Goal: Information Seeking & Learning: Learn about a topic

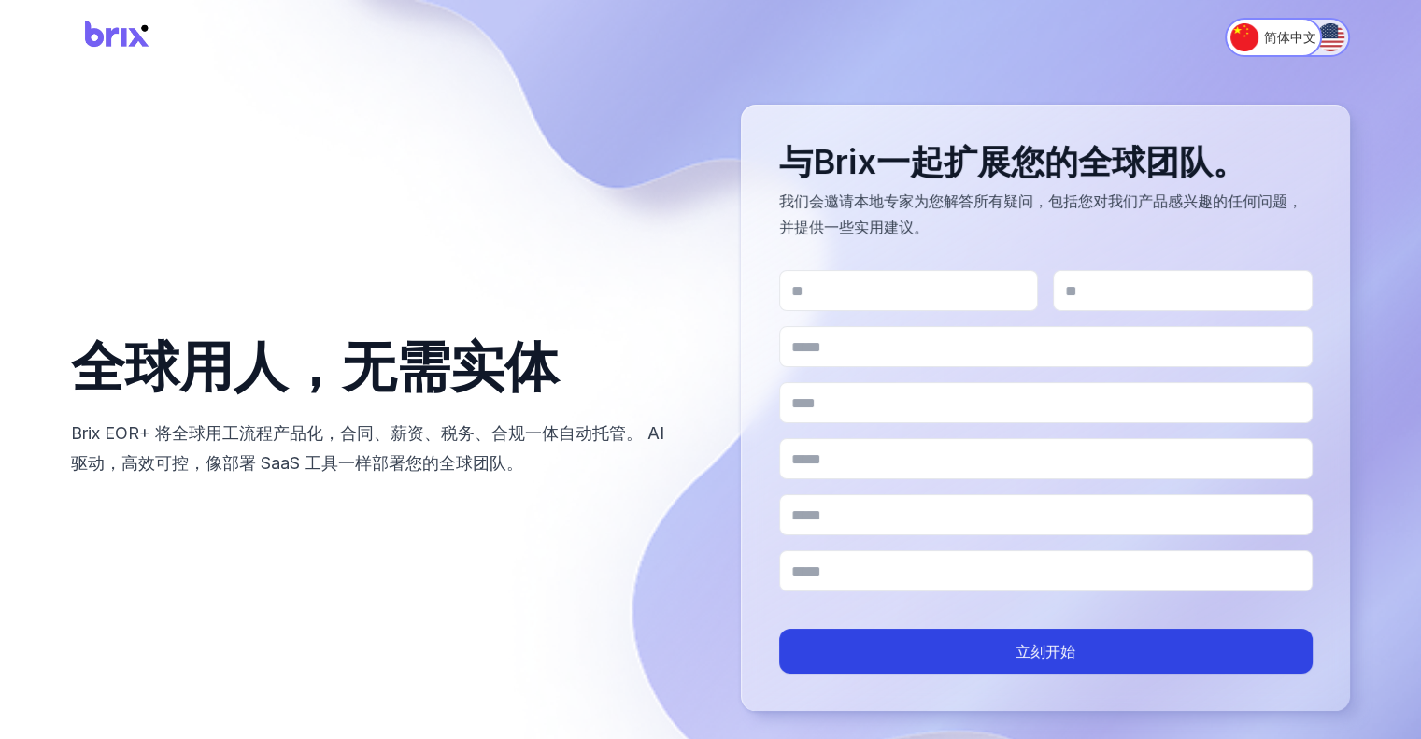
click at [1332, 35] on img "Switch to English" at bounding box center [1330, 37] width 28 height 28
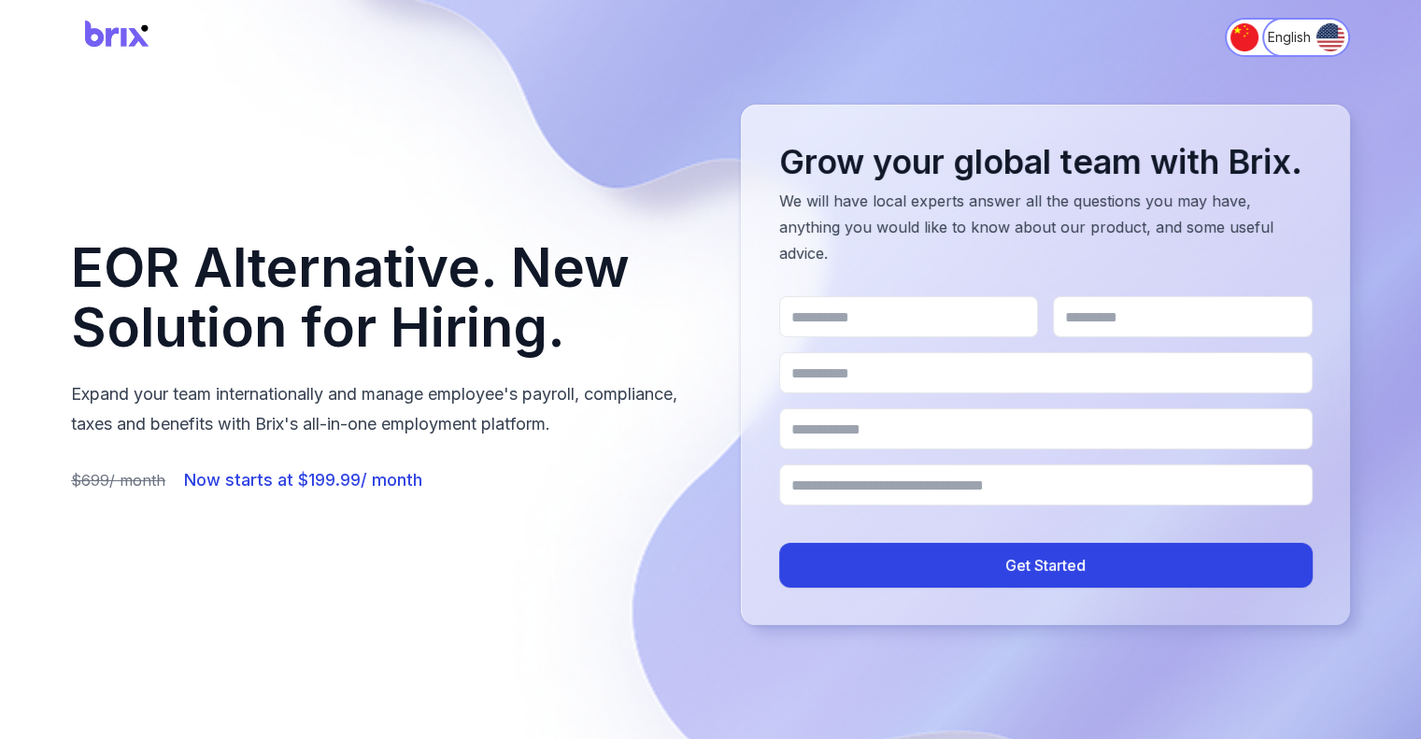
drag, startPoint x: 526, startPoint y: 552, endPoint x: 374, endPoint y: 559, distance: 152.4
click at [374, 559] on div "EOR Alternative. New Solution for Hiring. Expand your team internationally and …" at bounding box center [710, 365] width 1279 height 520
click at [1237, 30] on img "Switch to 简体中文" at bounding box center [1244, 37] width 28 height 28
click at [1248, 35] on img "Switch to 简体中文" at bounding box center [1244, 37] width 28 height 28
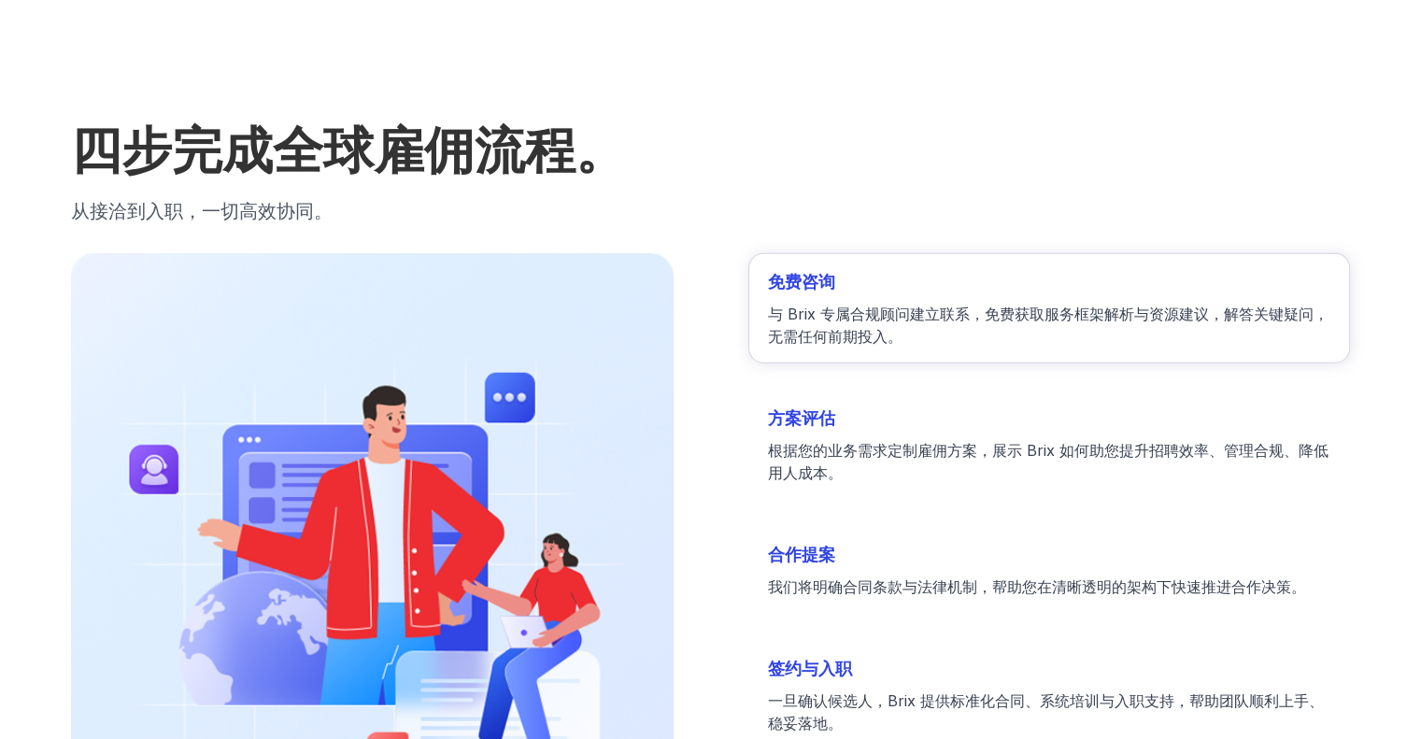
scroll to position [5260, 0]
click at [918, 460] on p "根据您的业务需求定制雇佣方案，展示 Brix 如何助您提升招聘效率、管理合规、降低用人成本。" at bounding box center [1049, 462] width 562 height 45
click at [856, 411] on h3 "方案评估" at bounding box center [1049, 419] width 562 height 26
click at [833, 543] on h3 "合作提案" at bounding box center [1049, 556] width 562 height 26
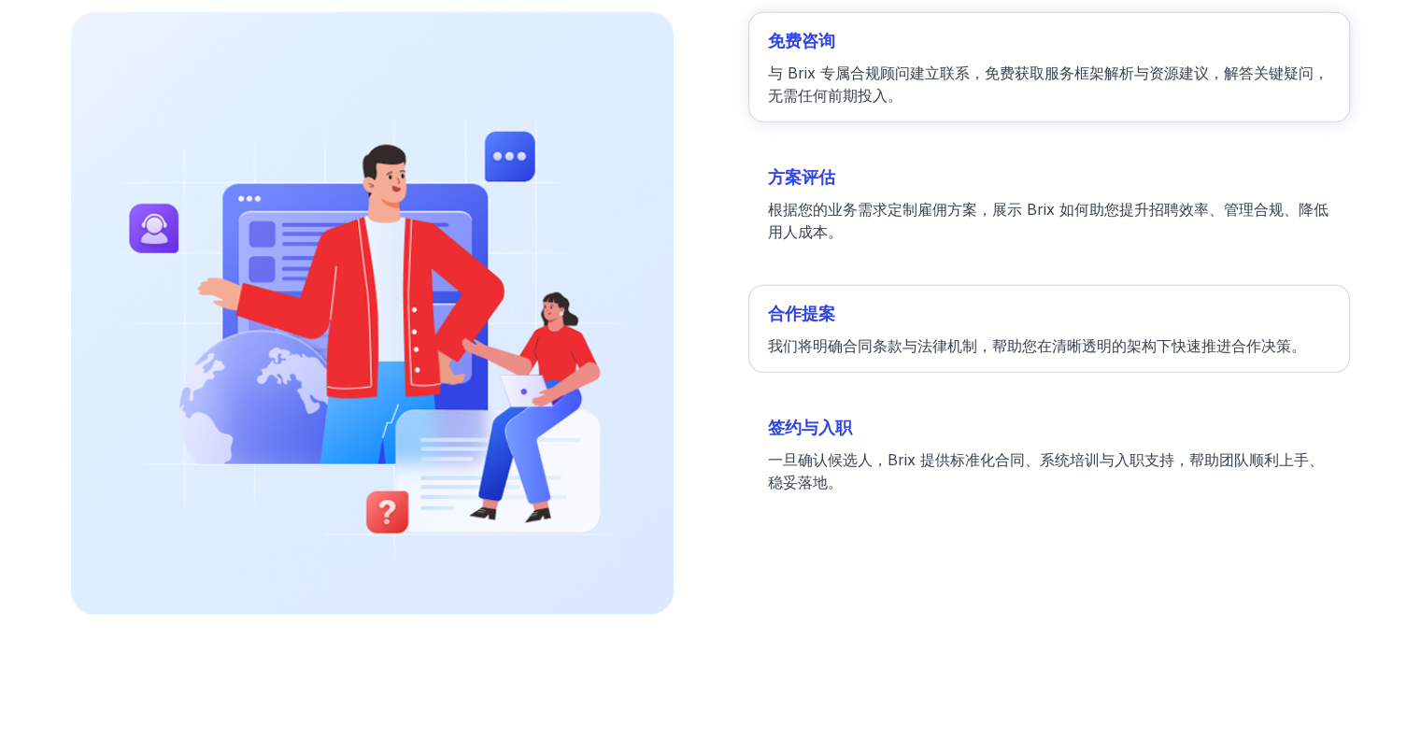
scroll to position [5502, 0]
click at [833, 484] on p "一旦确认候选人，Brix 提供标准化合同、系统培训与入职支持，帮助团队顺利上手、稳妥落地。" at bounding box center [1049, 469] width 562 height 45
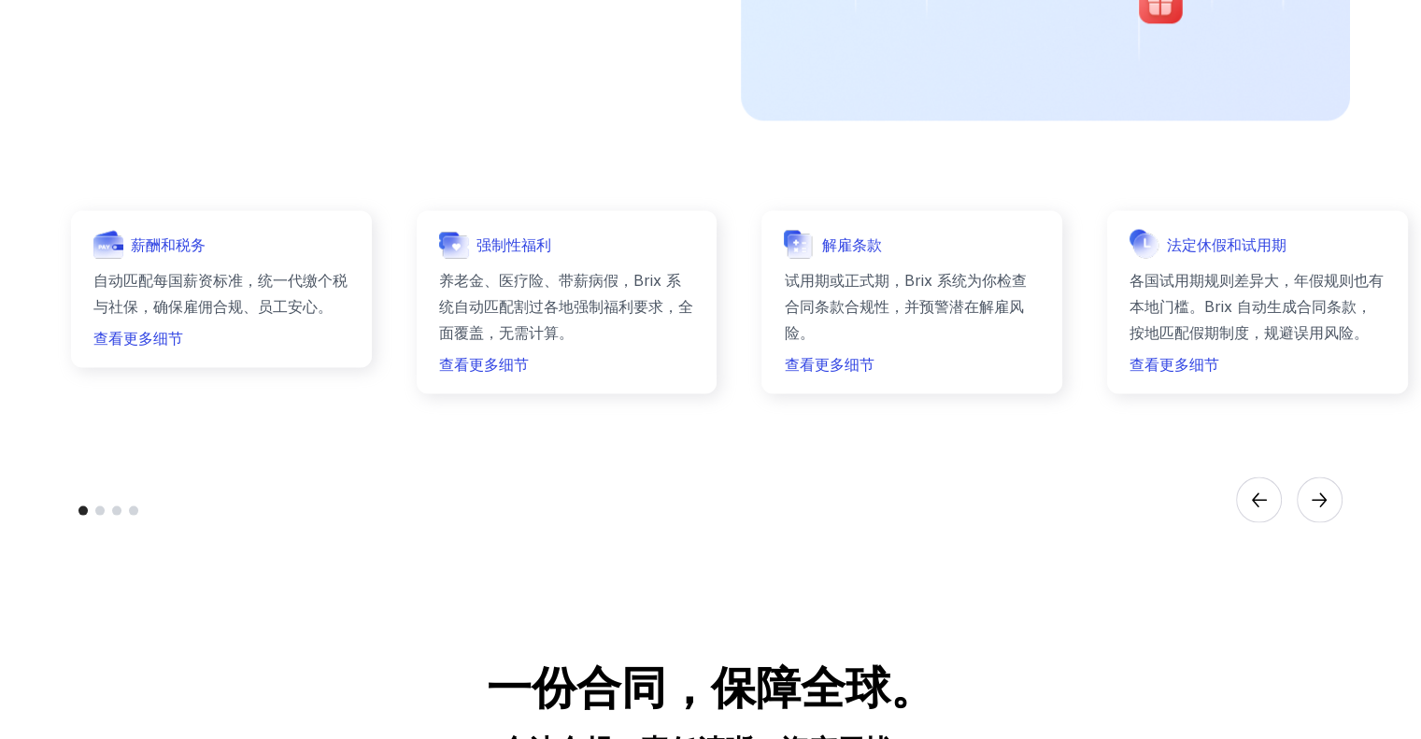
scroll to position [3890, 0]
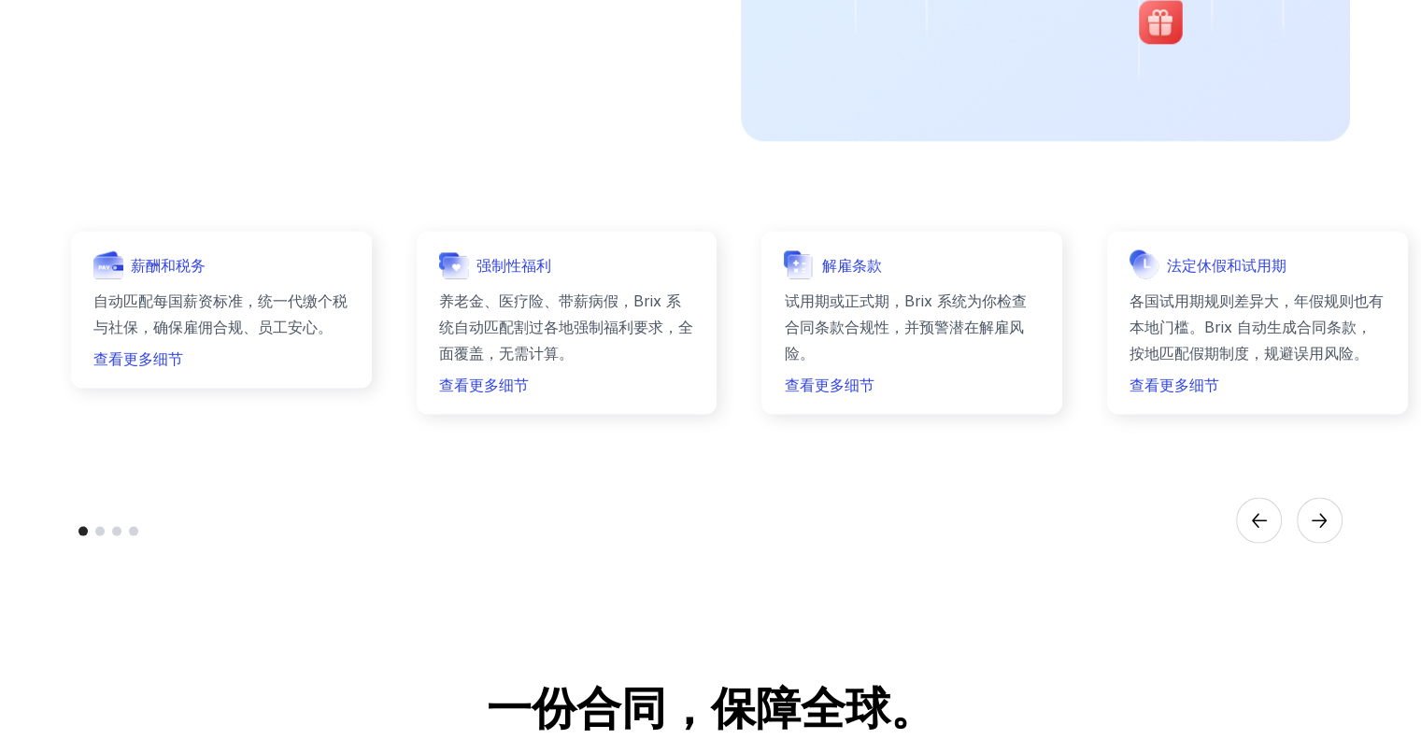
click at [1311, 515] on circle "Next" at bounding box center [1318, 521] width 45 height 45
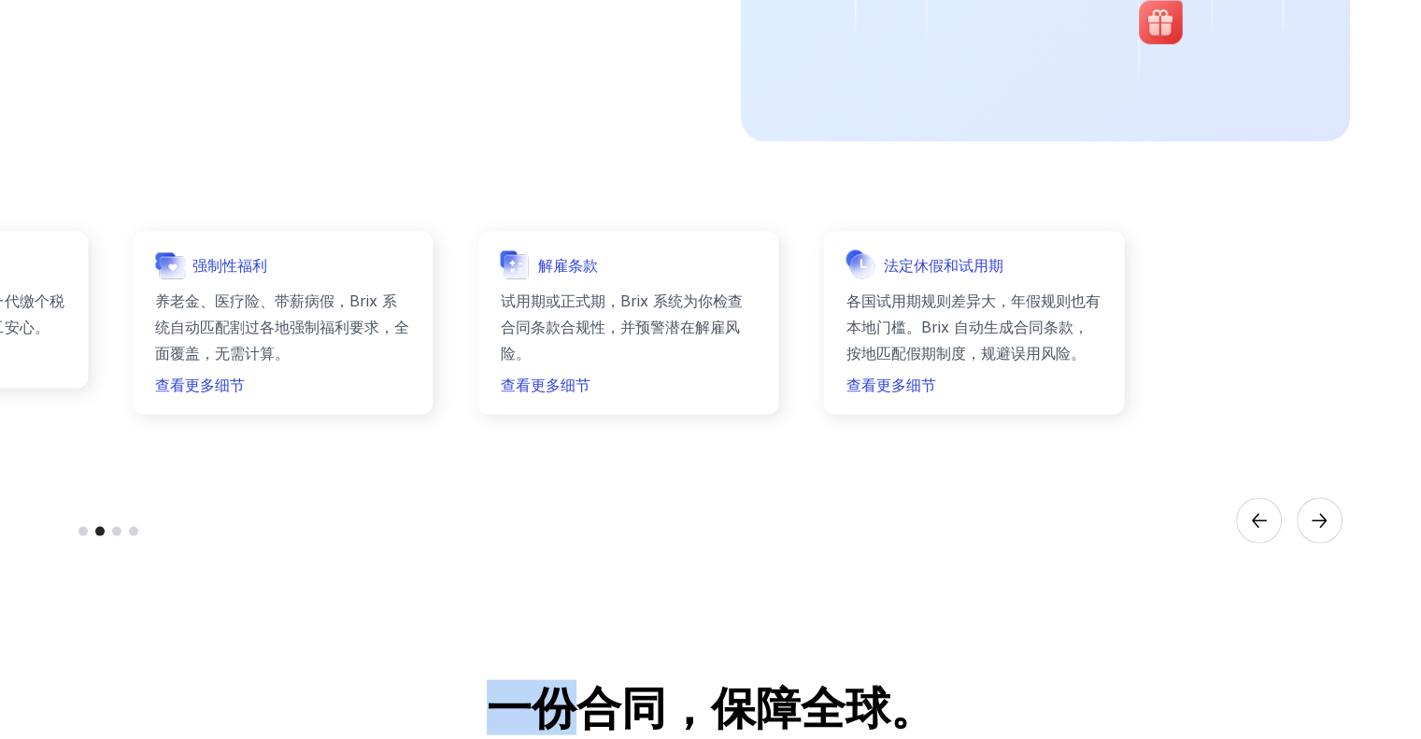
click at [1311, 515] on circle "Next" at bounding box center [1318, 521] width 45 height 45
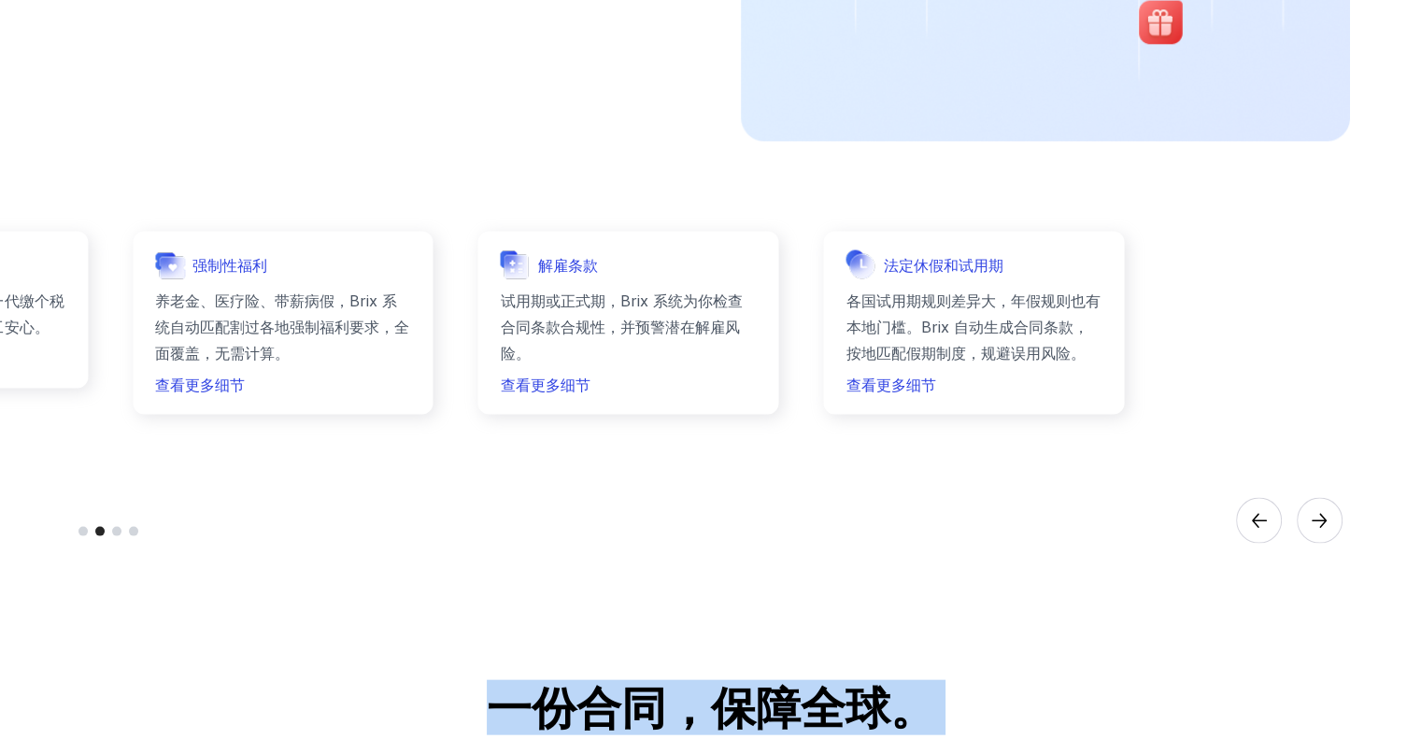
click at [1311, 515] on circle "Next" at bounding box center [1318, 521] width 45 height 45
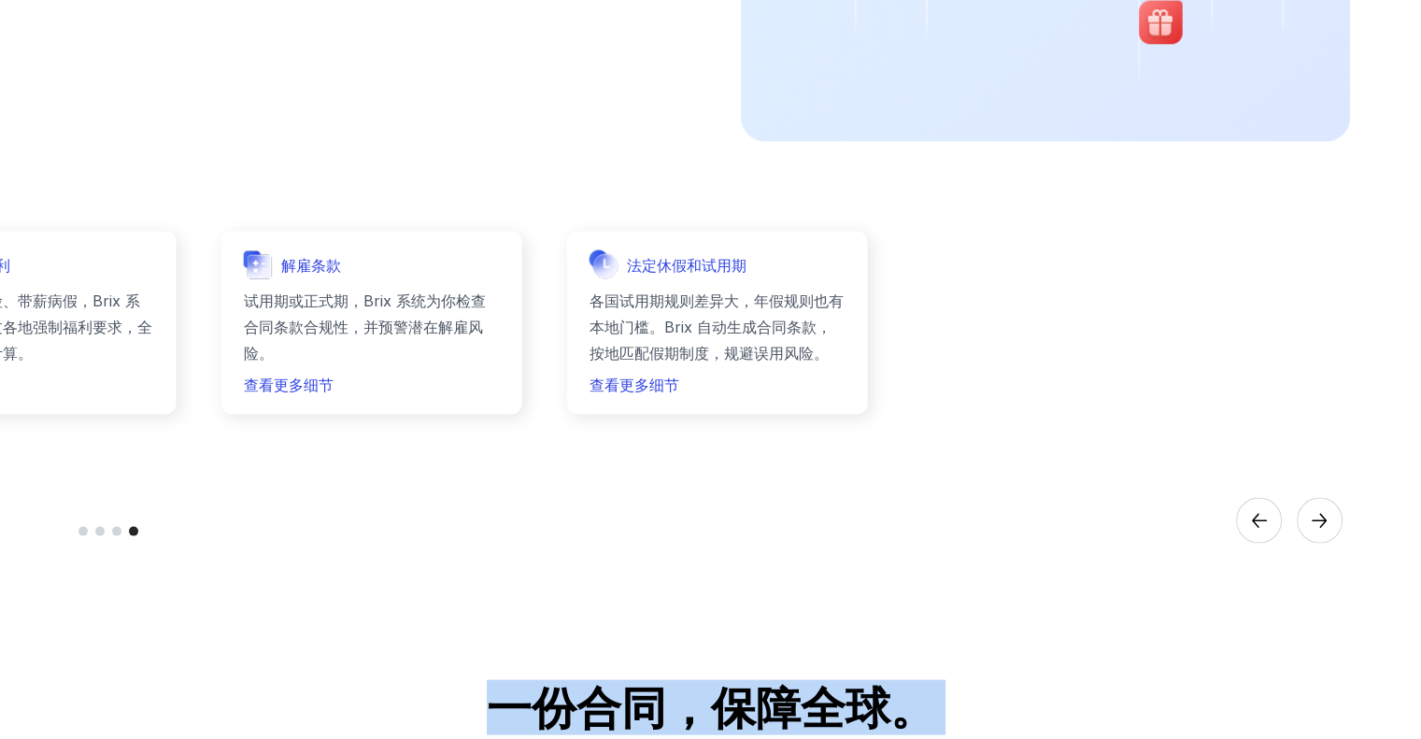
click at [1311, 515] on circle "Next" at bounding box center [1318, 521] width 45 height 45
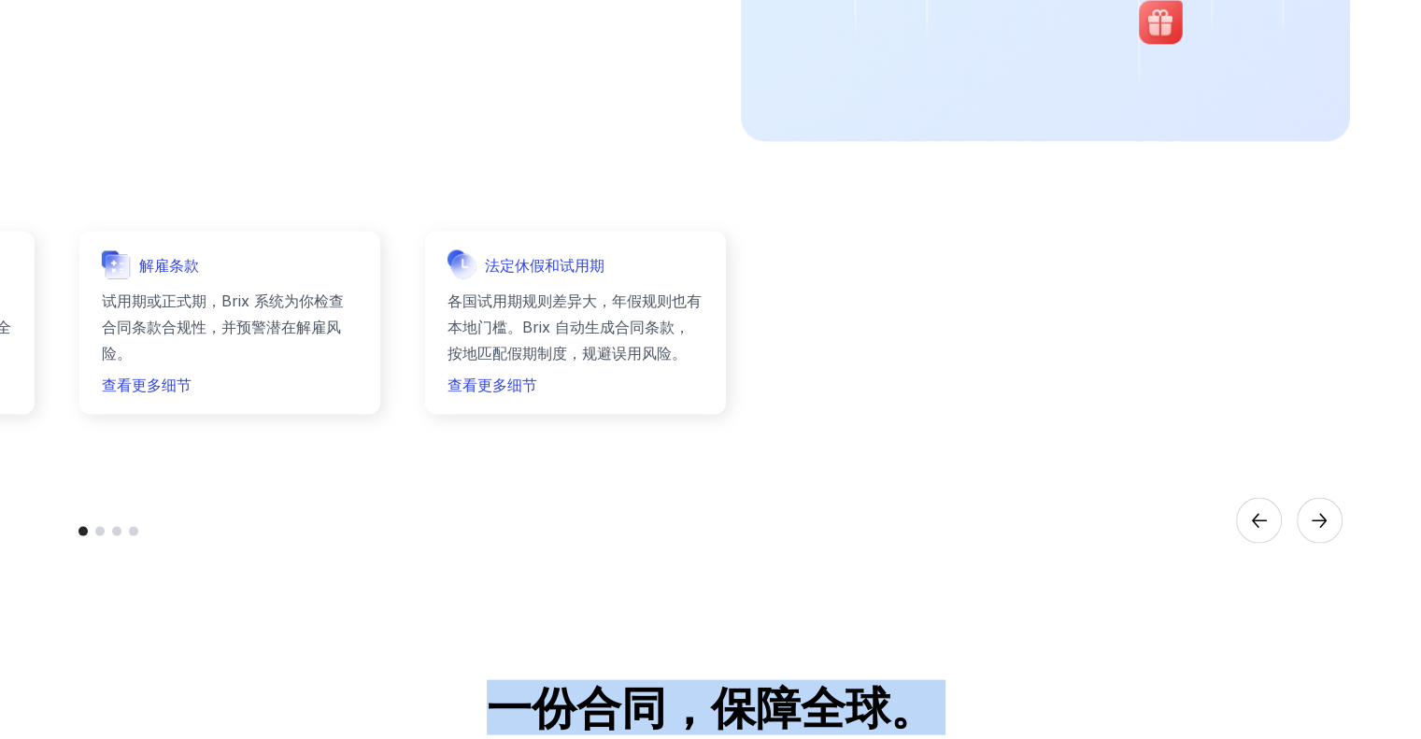
click at [1311, 515] on circle "Next" at bounding box center [1318, 521] width 45 height 45
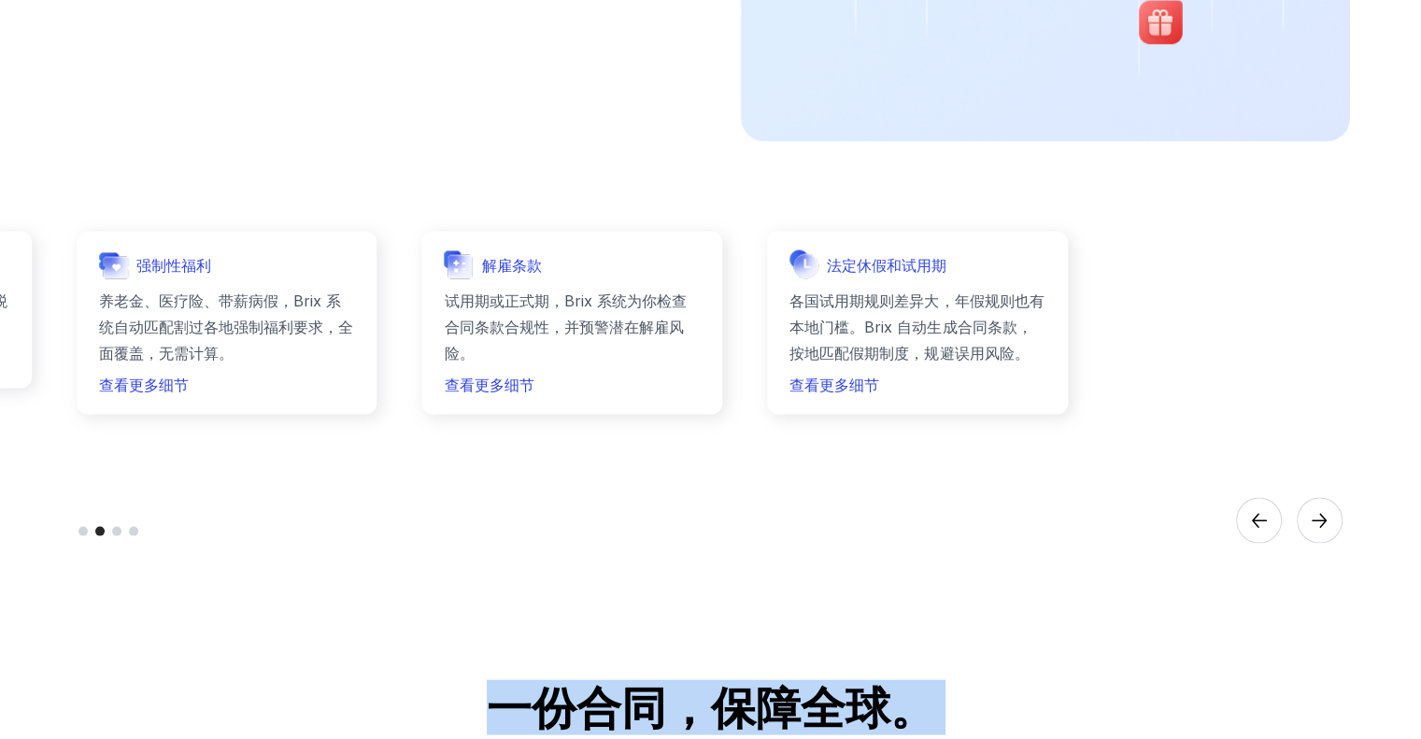
click at [1311, 515] on circle "Next" at bounding box center [1318, 521] width 45 height 45
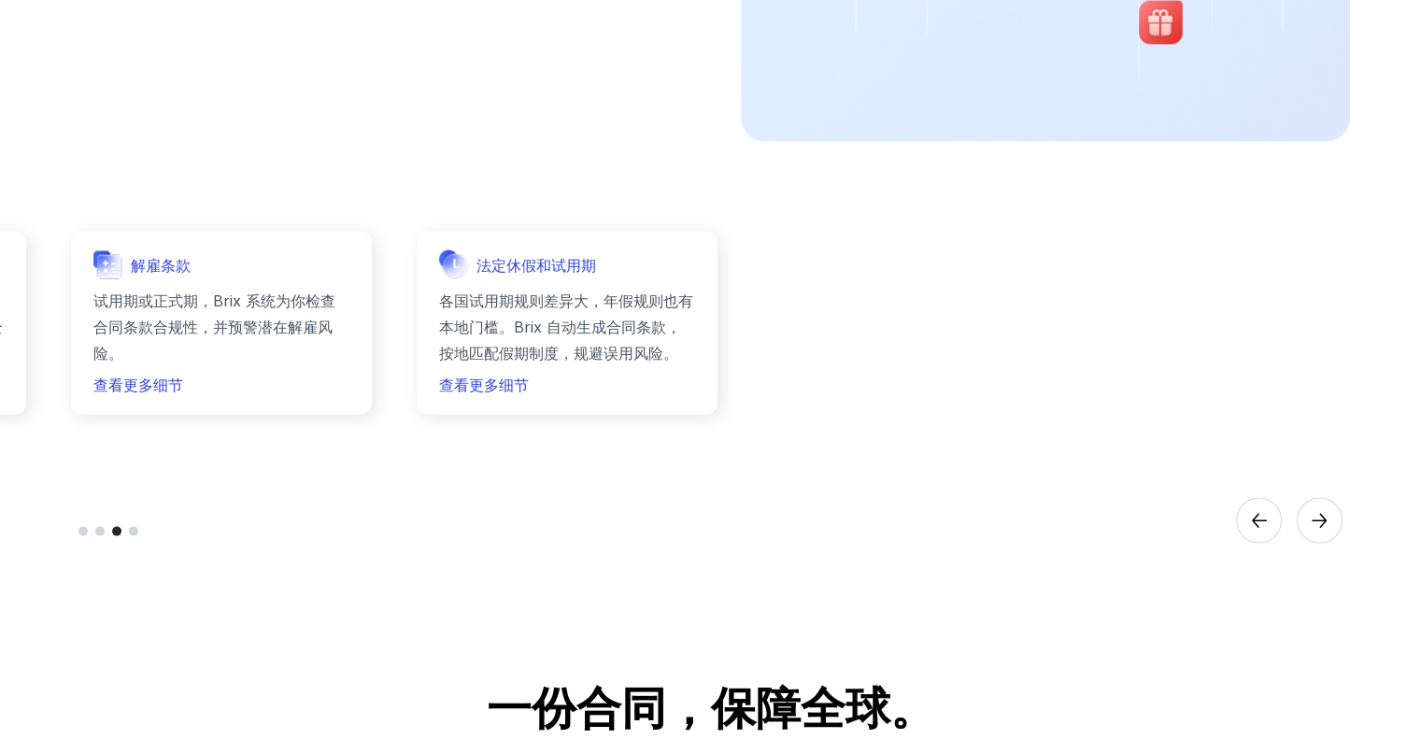
click at [1311, 515] on circle "Next" at bounding box center [1318, 521] width 45 height 45
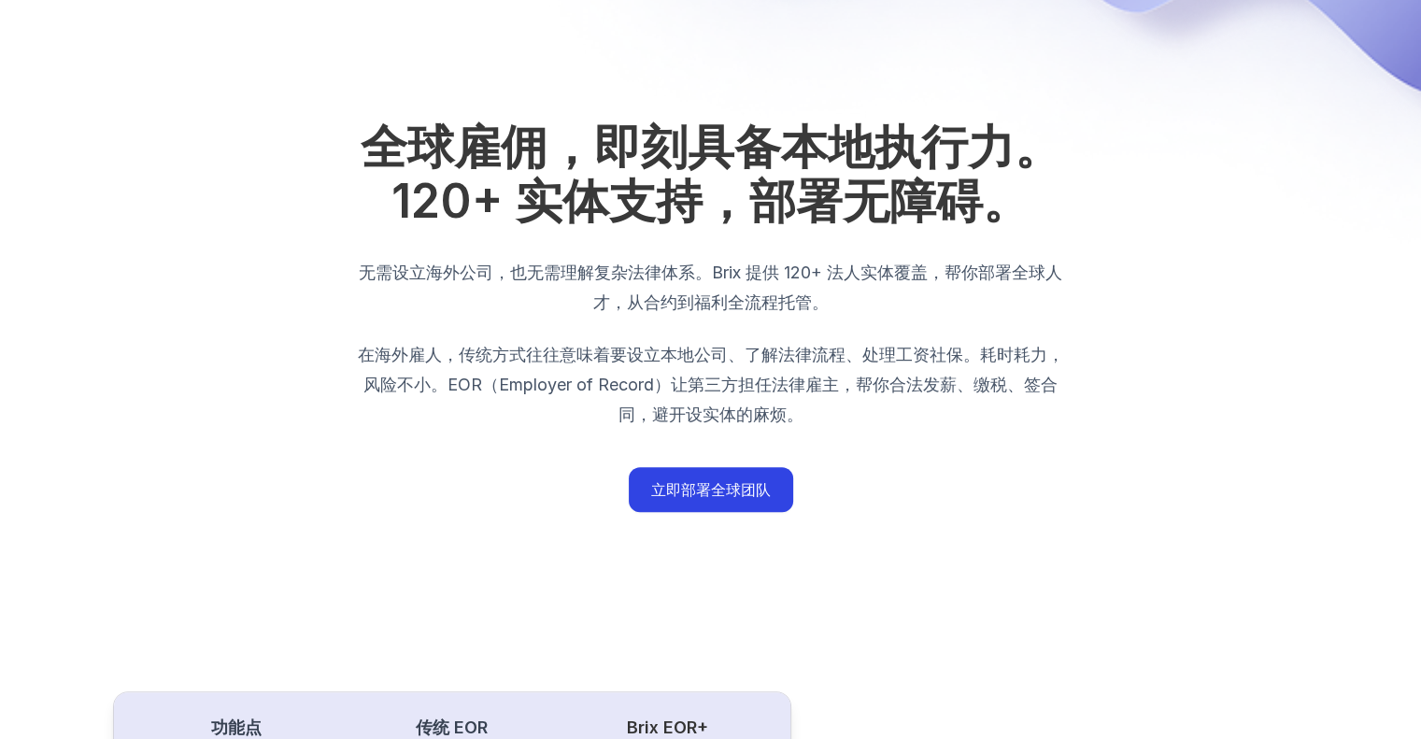
scroll to position [0, 0]
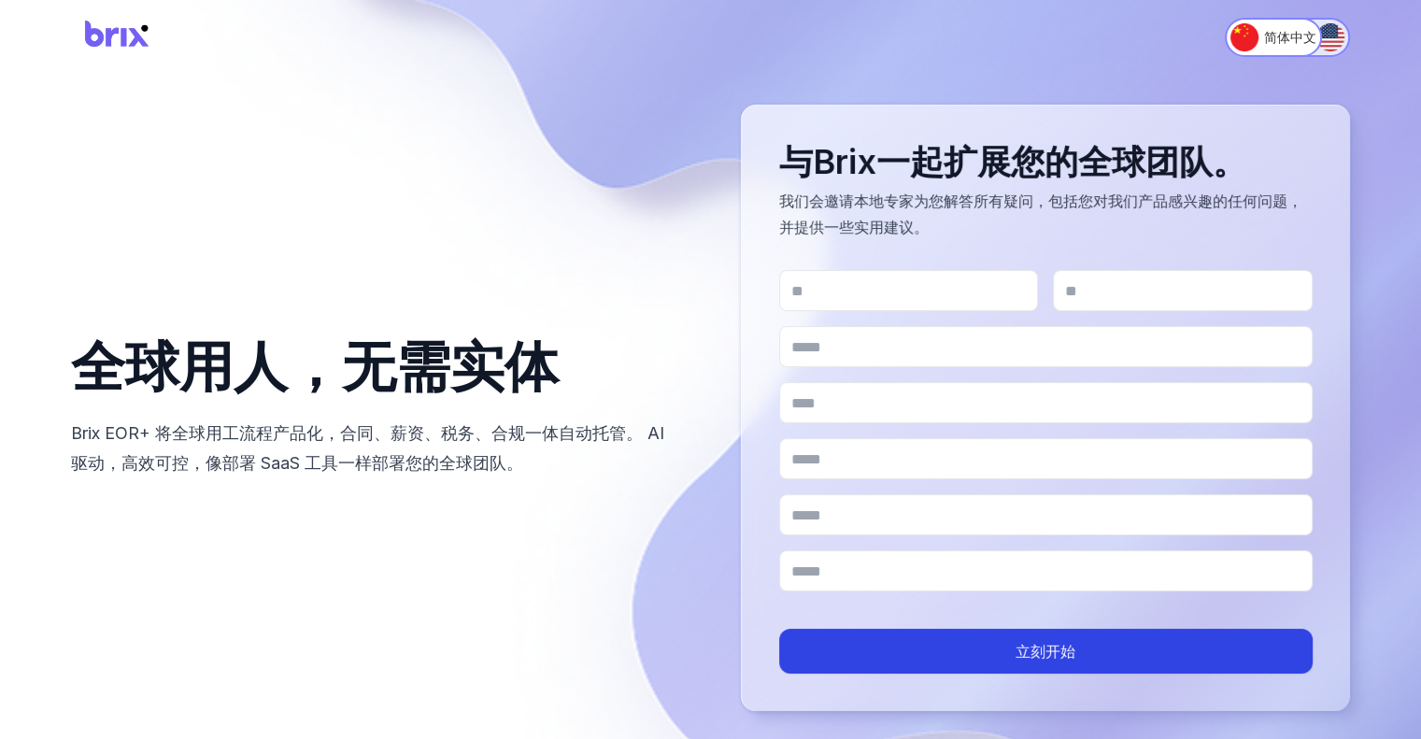
click at [1328, 23] on img "Switch to English" at bounding box center [1330, 37] width 28 height 28
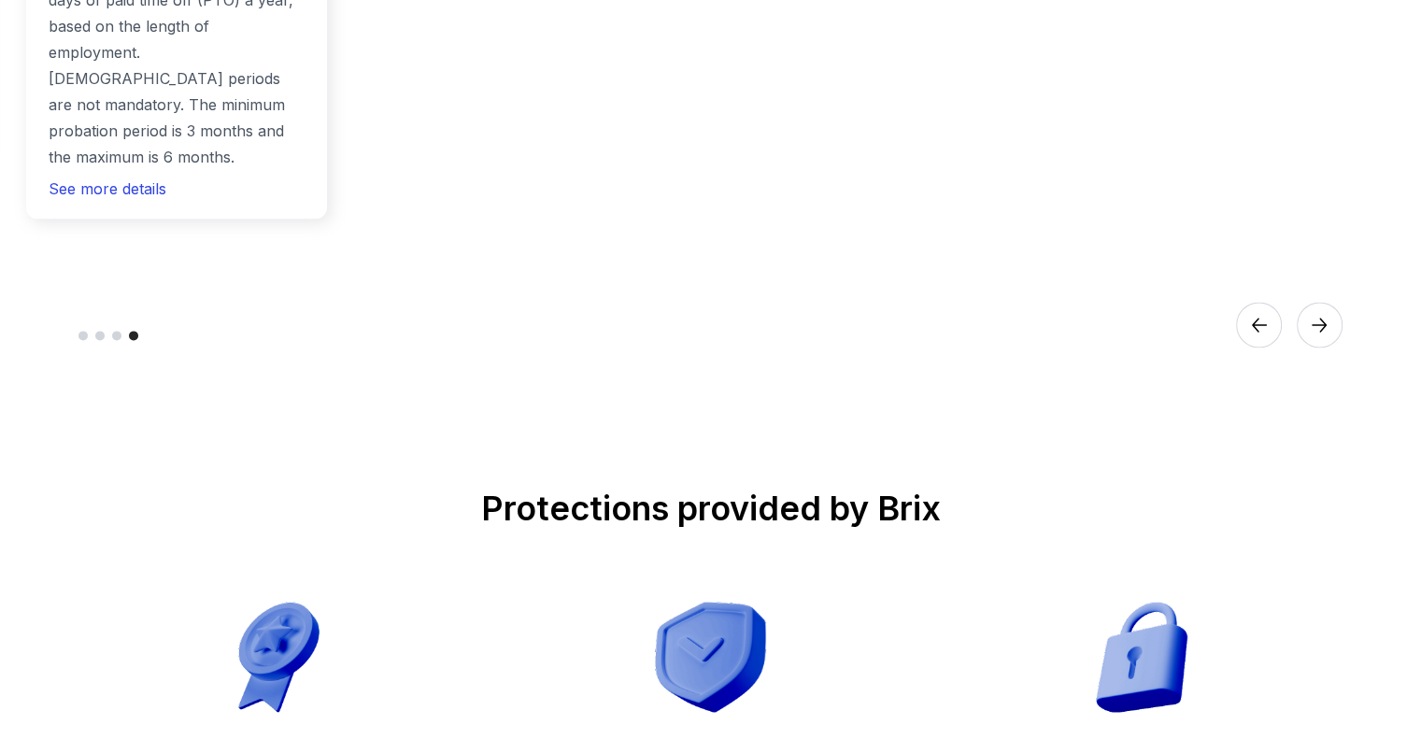
scroll to position [2305, 0]
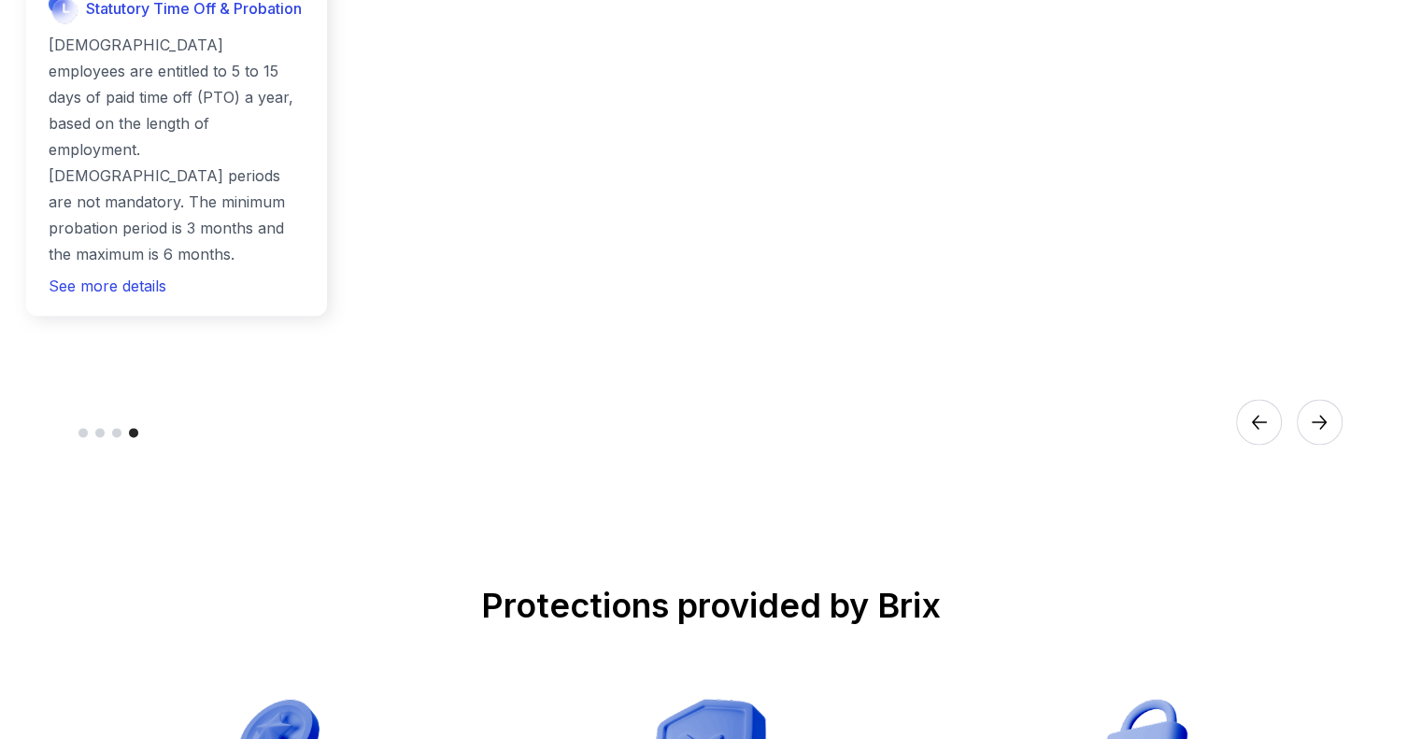
click at [1266, 399] on circle "Previous" at bounding box center [1258, 421] width 45 height 45
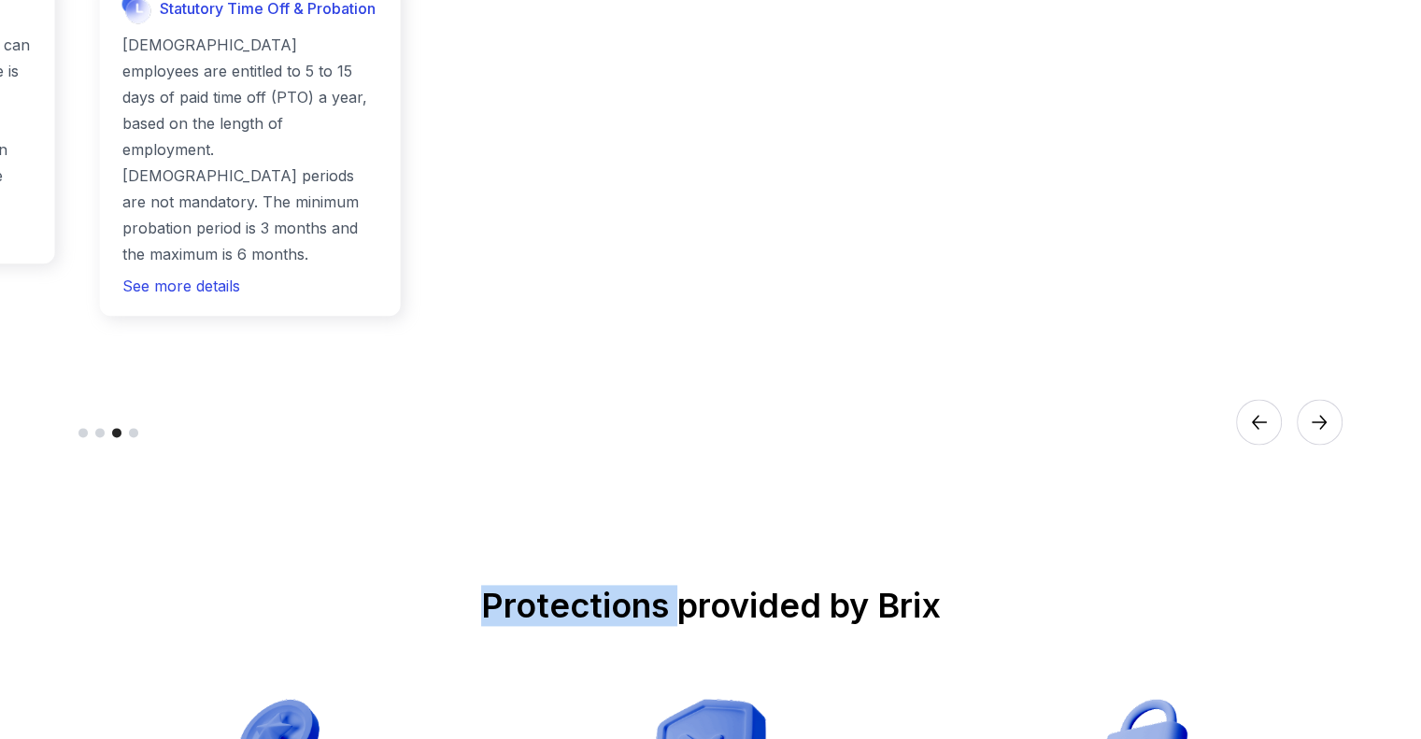
click at [1266, 399] on circle "Previous" at bounding box center [1258, 421] width 45 height 45
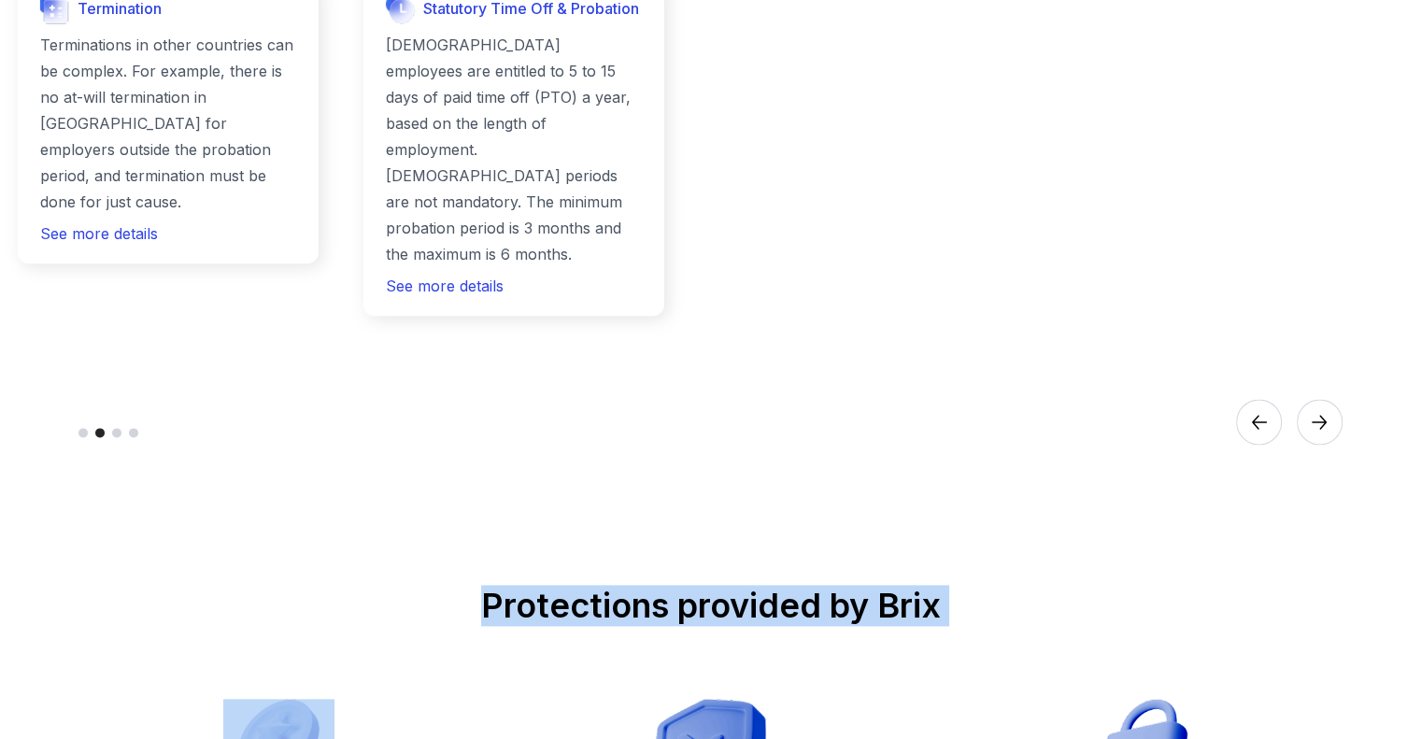
click at [1266, 399] on circle "Previous" at bounding box center [1258, 421] width 45 height 45
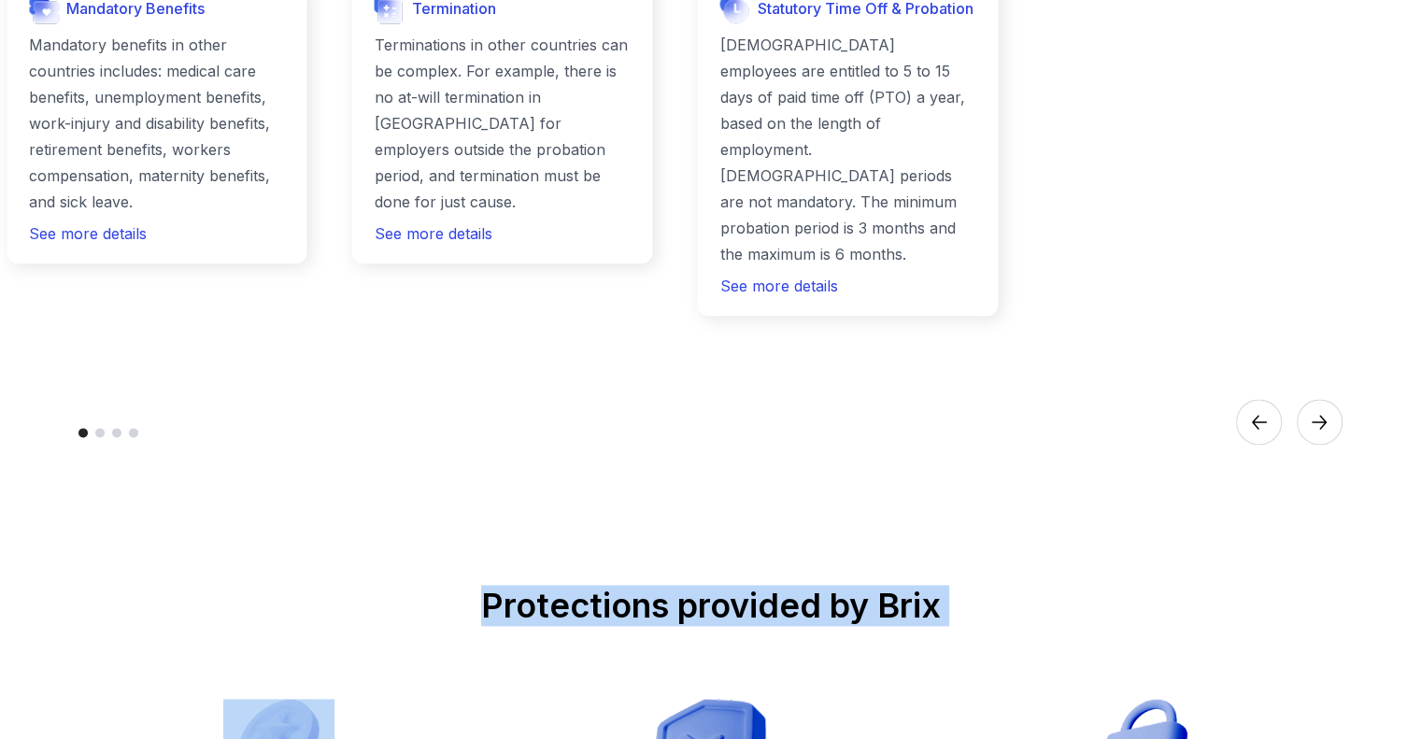
click at [1266, 399] on circle "Previous" at bounding box center [1258, 421] width 45 height 45
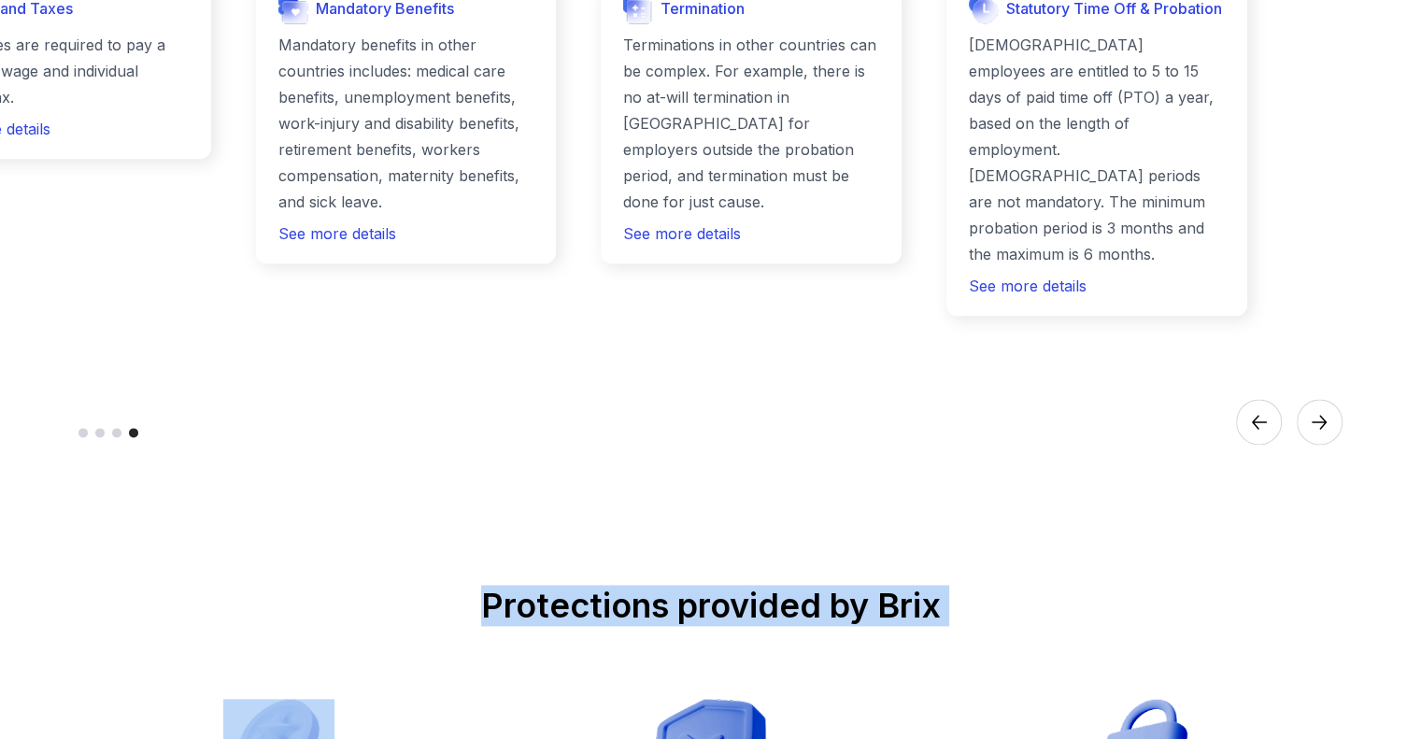
click at [1266, 399] on circle "Previous" at bounding box center [1258, 421] width 45 height 45
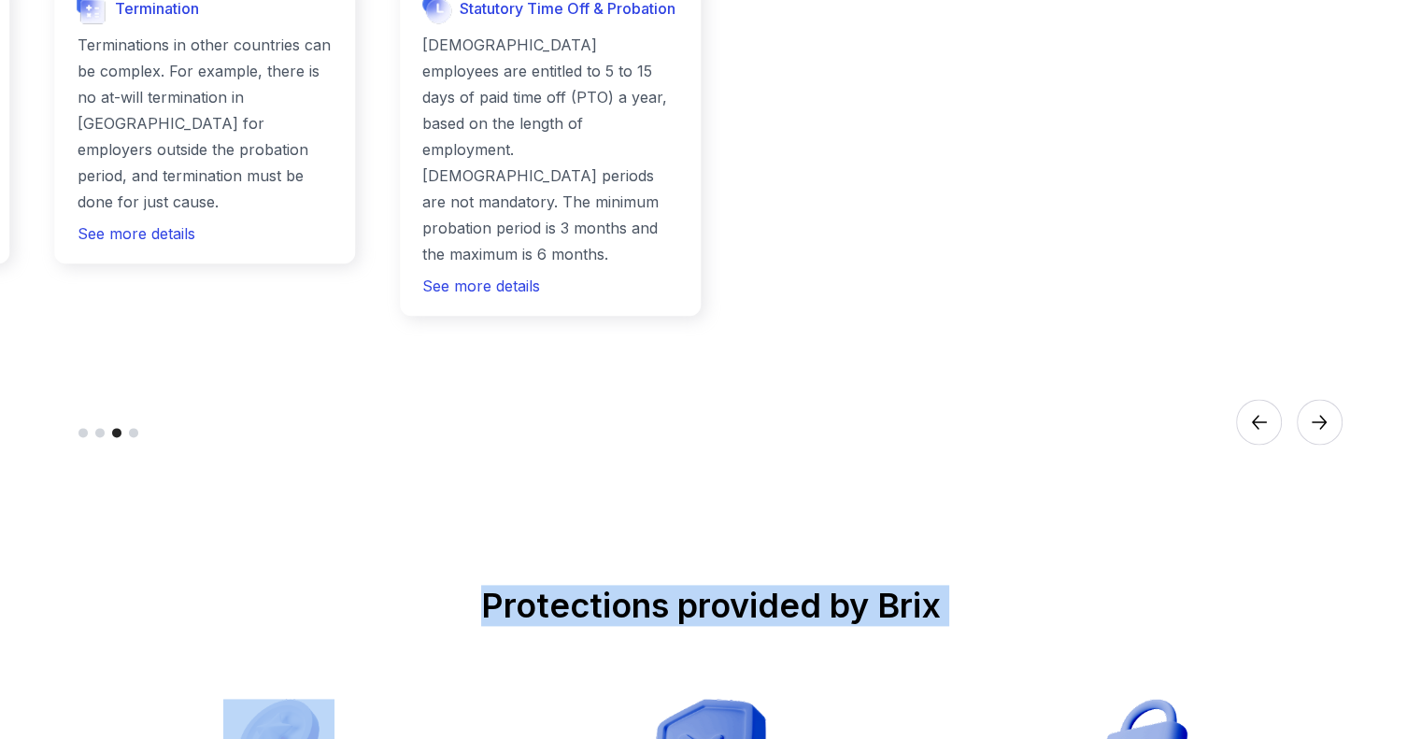
click at [1266, 399] on circle "Previous" at bounding box center [1258, 421] width 45 height 45
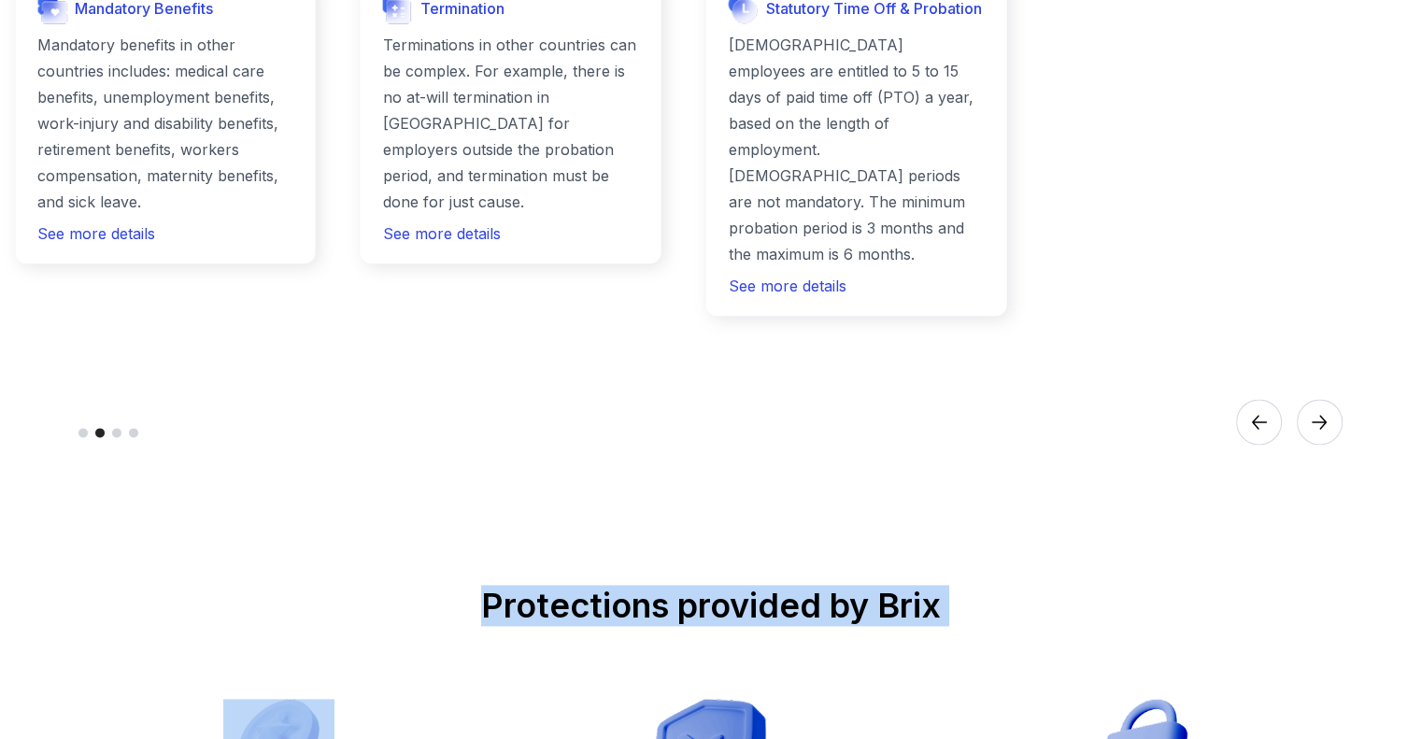
click at [1266, 399] on circle "Previous" at bounding box center [1258, 421] width 45 height 45
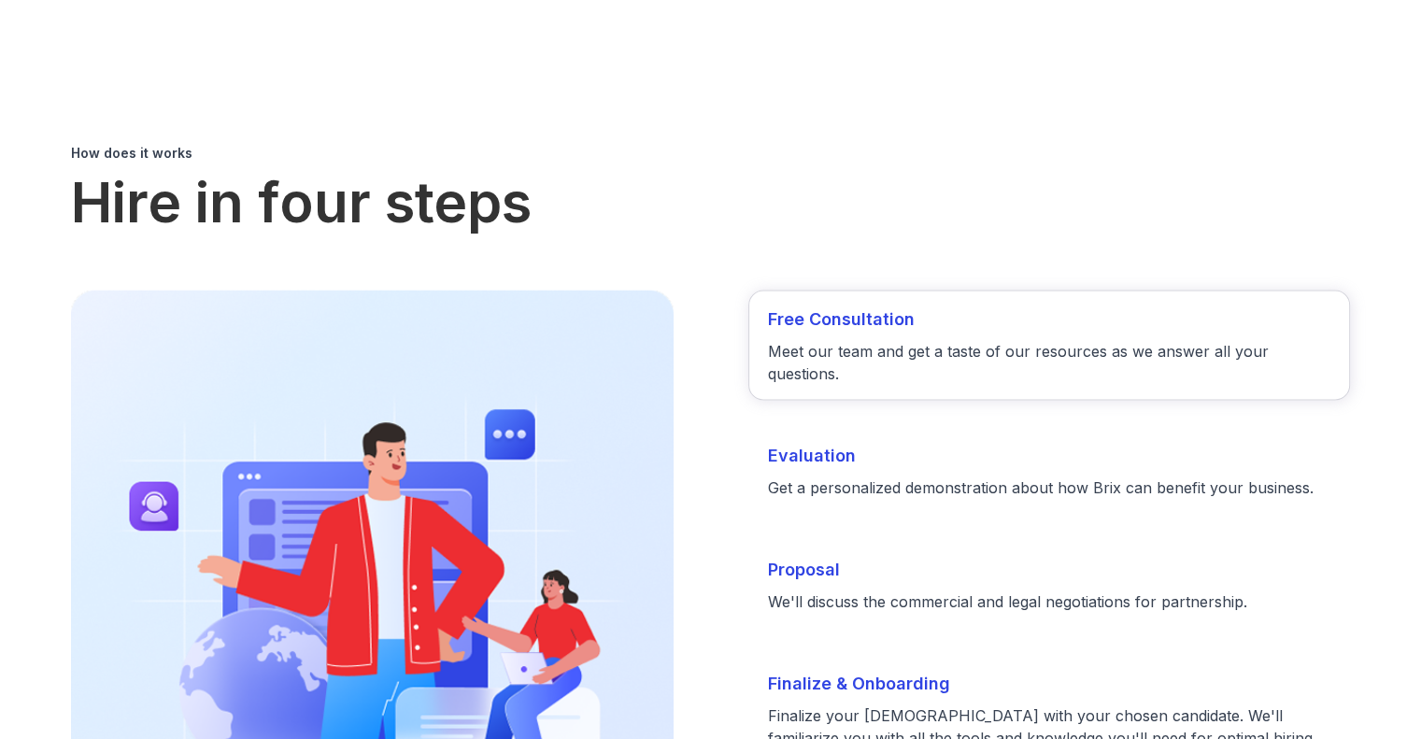
scroll to position [3276, 0]
click at [1088, 443] on h3 "Evaluation" at bounding box center [1049, 456] width 562 height 26
click at [1040, 557] on h3 "Proposal" at bounding box center [1049, 570] width 562 height 26
click at [877, 704] on p "Finalize your [DEMOGRAPHIC_DATA] with your chosen candidate. We'll familiarize …" at bounding box center [1049, 737] width 562 height 67
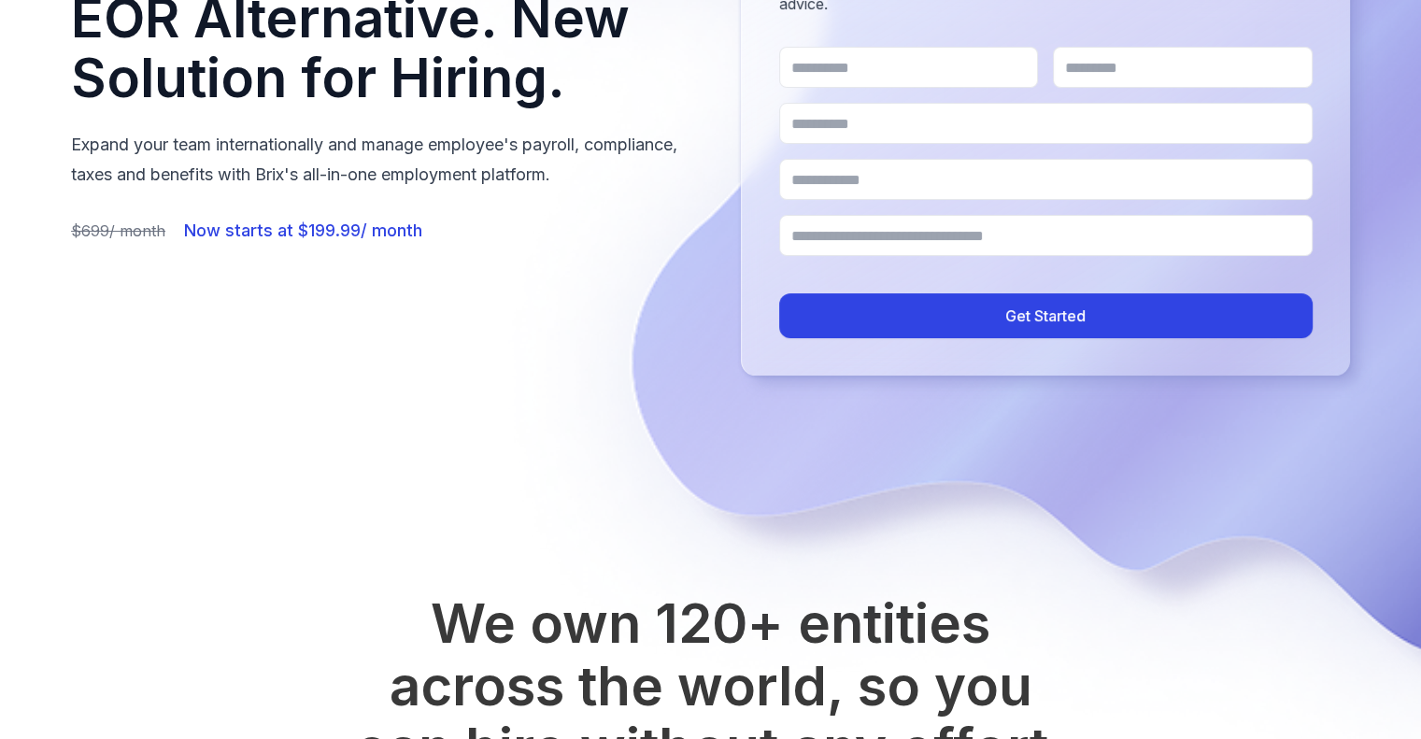
scroll to position [0, 0]
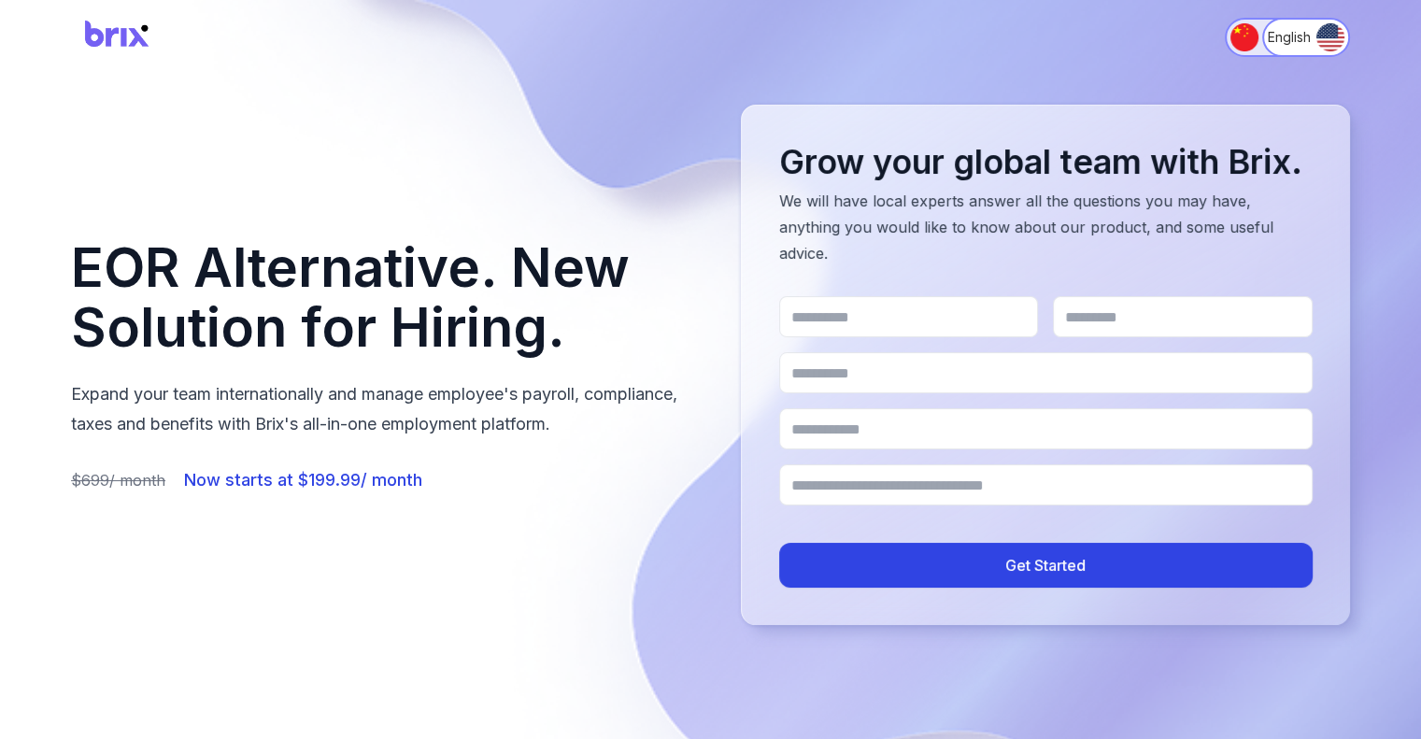
click at [1241, 47] on img "Switch to 简体中文" at bounding box center [1244, 37] width 28 height 28
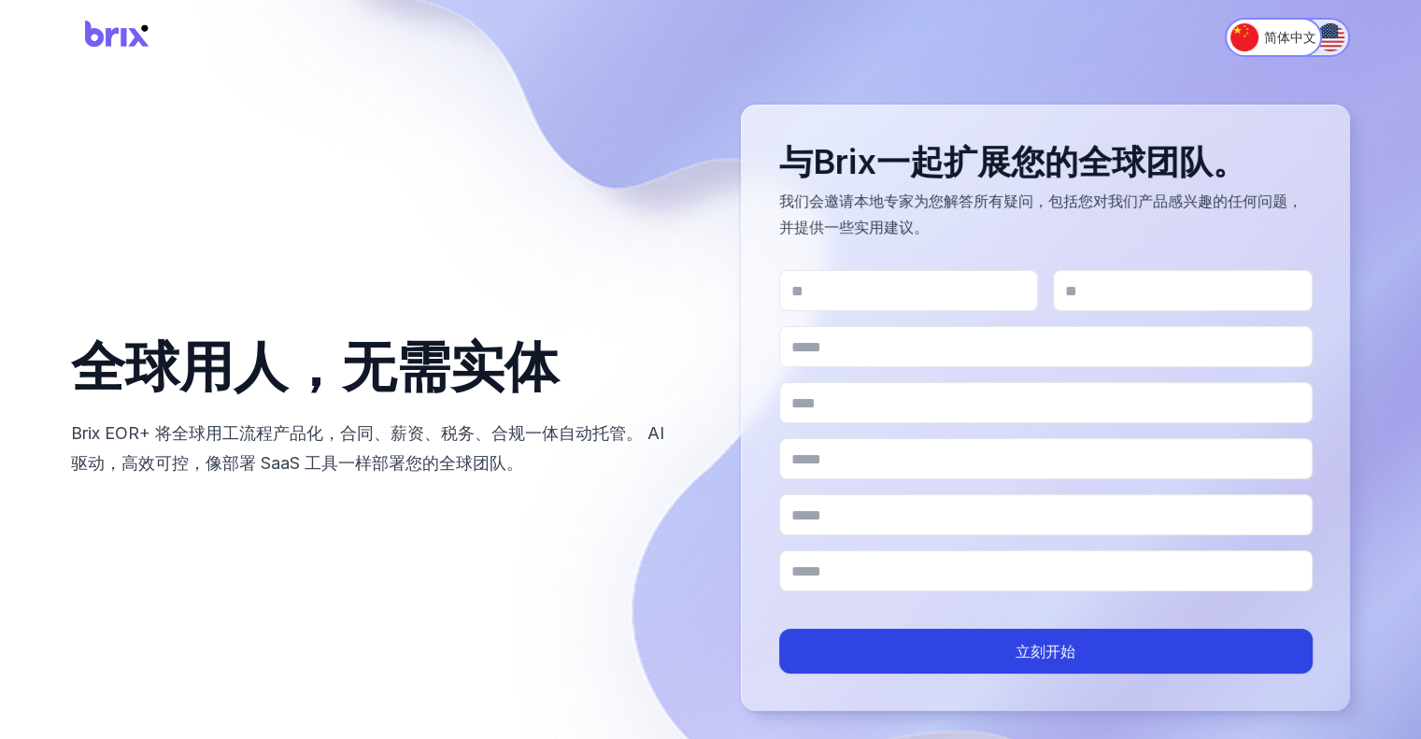
click at [1318, 51] on button "English" at bounding box center [1306, 37] width 88 height 39
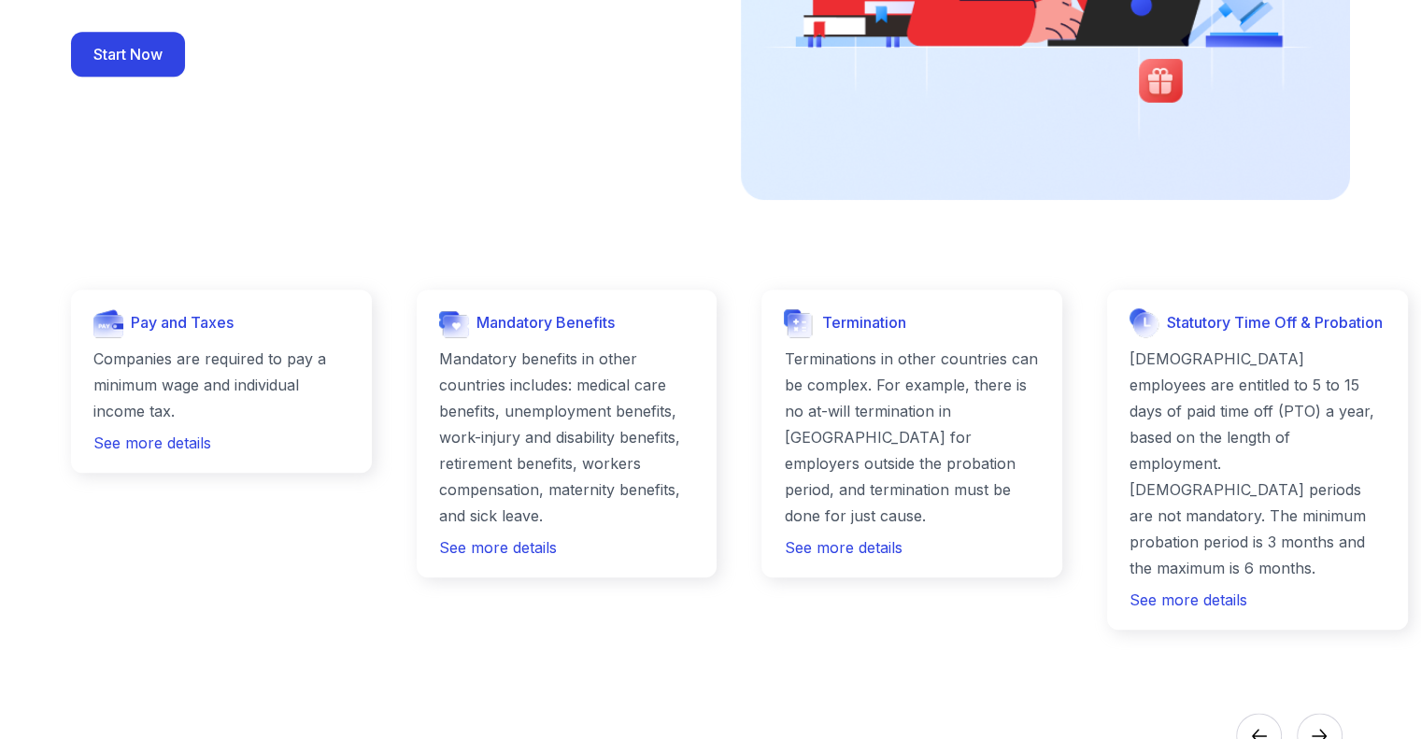
scroll to position [2008, 0]
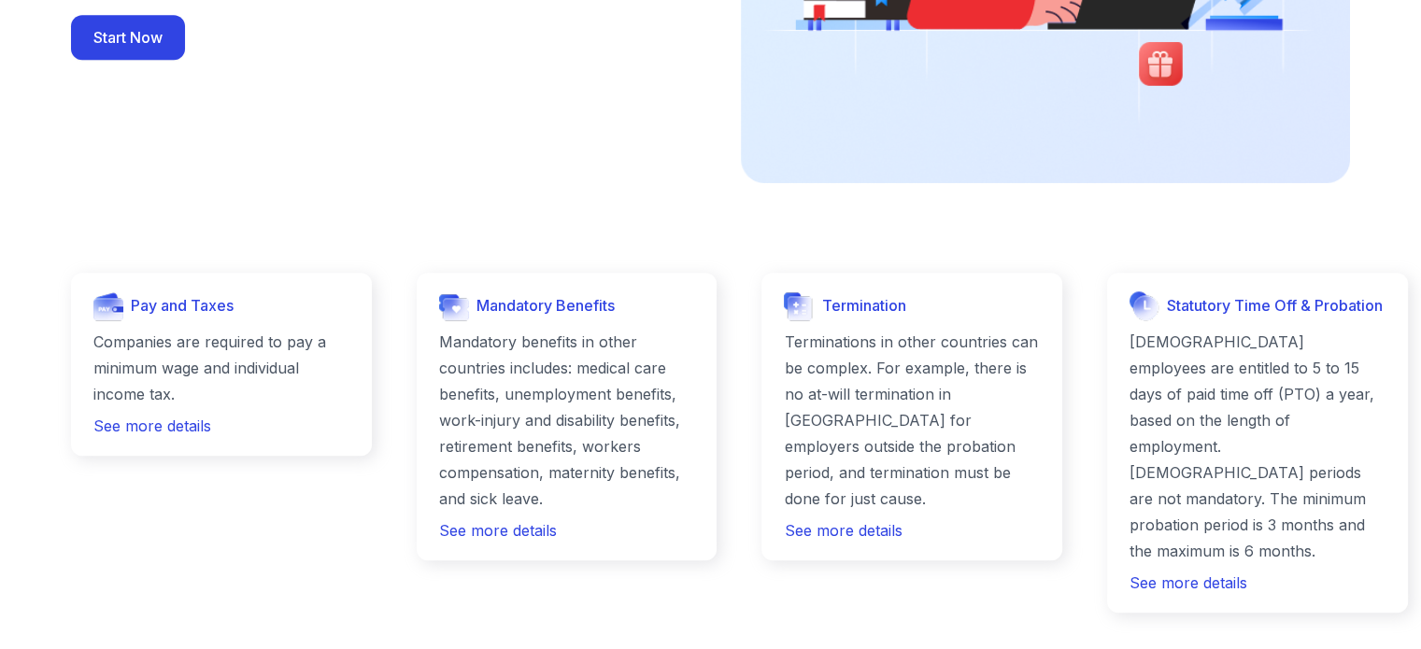
click at [314, 544] on div "Pay and Taxes Companies are required to pay a minimum wage and individual incom…" at bounding box center [221, 443] width 301 height 340
